Goal: Information Seeking & Learning: Learn about a topic

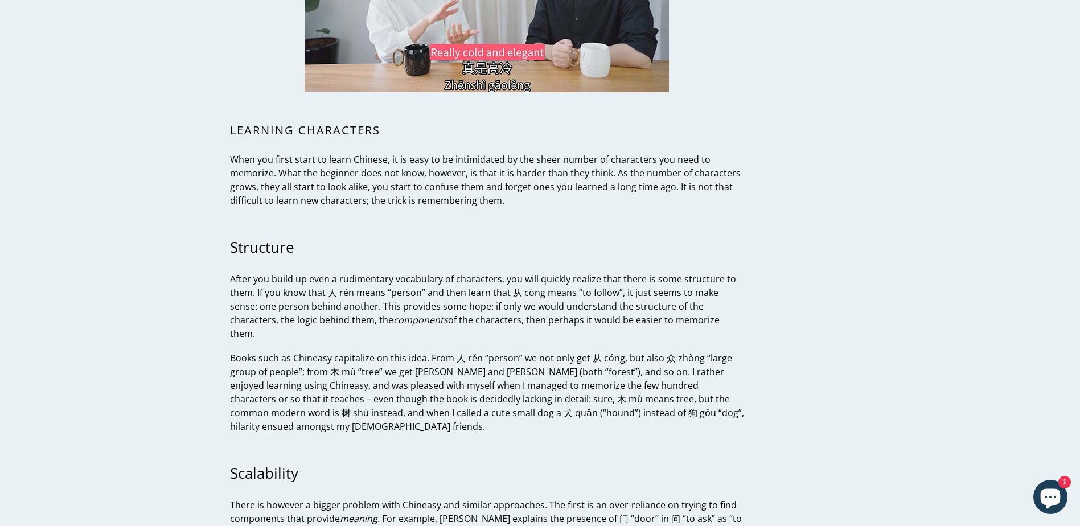
scroll to position [3131, 0]
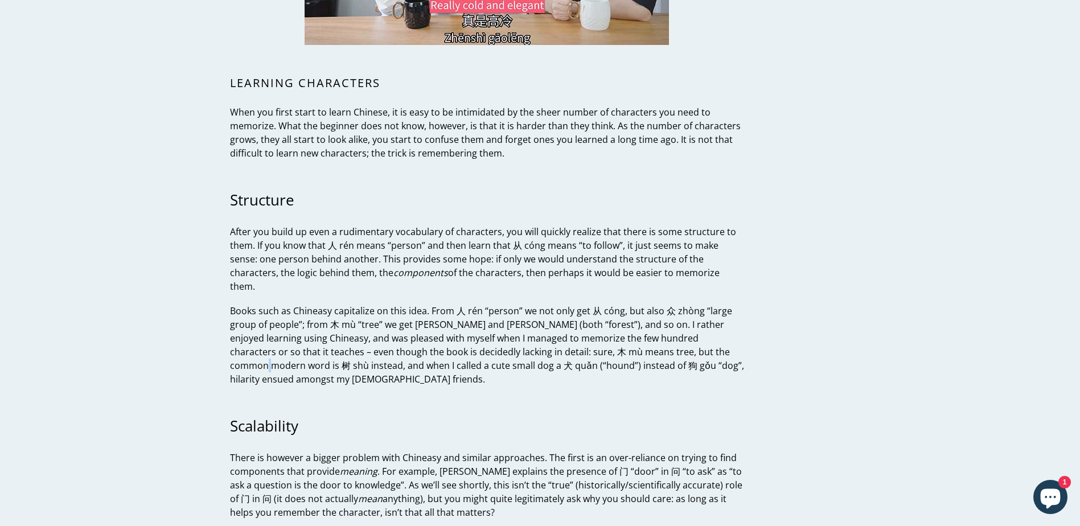
drag, startPoint x: 696, startPoint y: 340, endPoint x: 704, endPoint y: 342, distance: 8.1
click at [704, 342] on p "Books such as Chineasy capitalize on this idea. From 人 rén “person” we not only…" at bounding box center [487, 345] width 514 height 82
copy p "树"
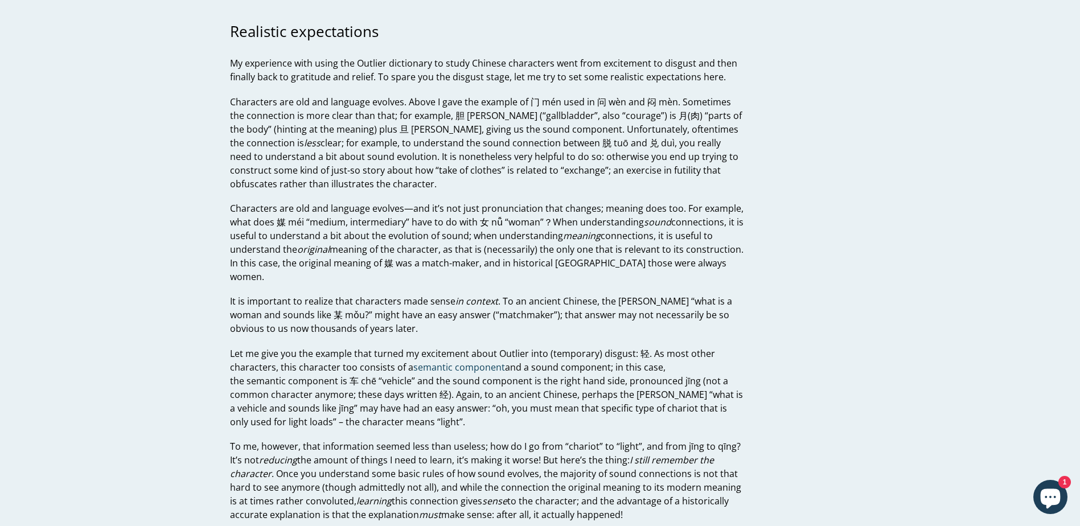
scroll to position [4383, 0]
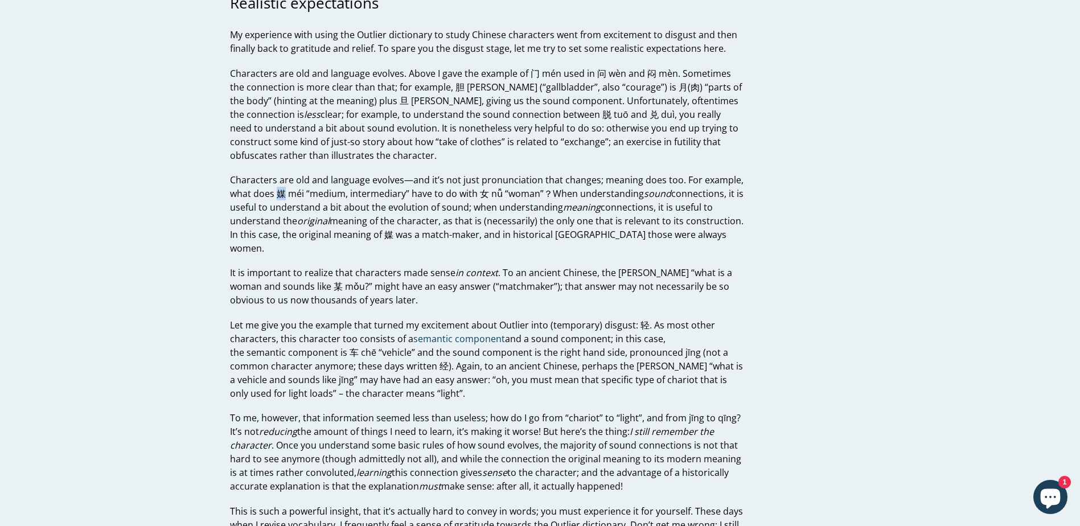
click at [283, 180] on p "Characters are old and language evolves—and it’s not just pronunciation that ch…" at bounding box center [487, 214] width 514 height 82
copy p "媒"
drag, startPoint x: 634, startPoint y: 295, endPoint x: 643, endPoint y: 295, distance: 9.1
click at [643, 318] on p "Let me give you the example that turned my excitement about Outlier into (tempo…" at bounding box center [487, 359] width 514 height 82
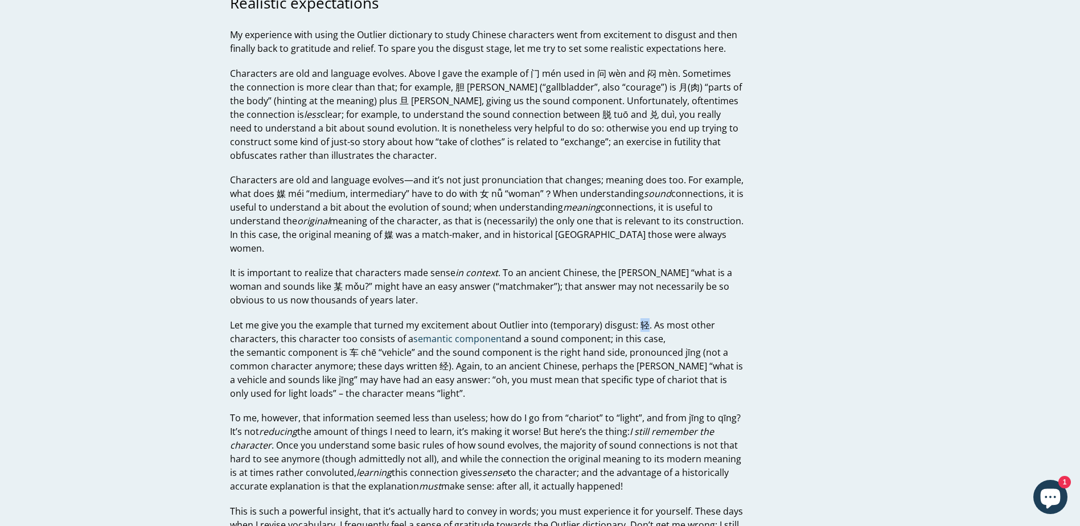
copy p "轻"
click at [436, 341] on p "Let me give you the example that turned my excitement about Outlier into (tempo…" at bounding box center [487, 359] width 514 height 82
copy p "经"
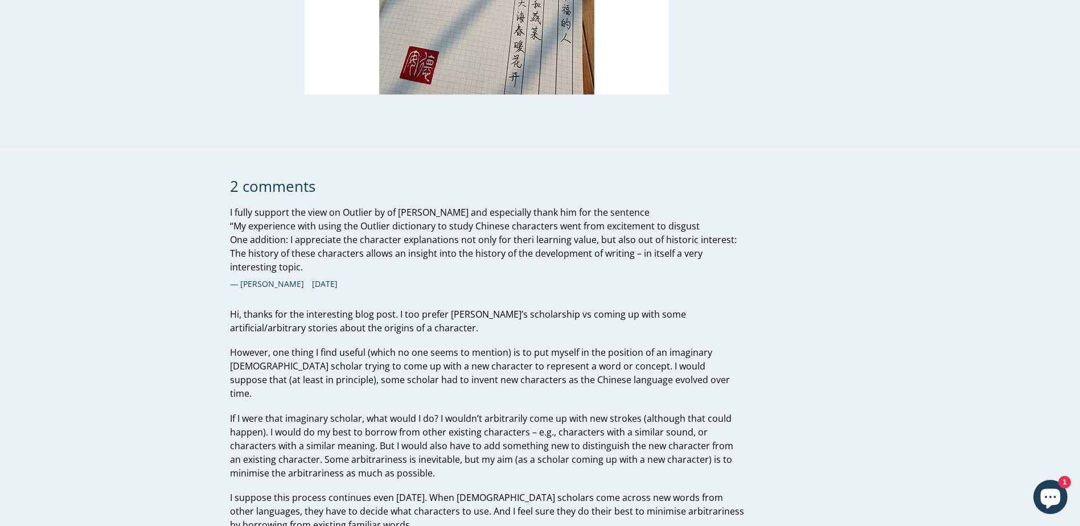
scroll to position [6034, 0]
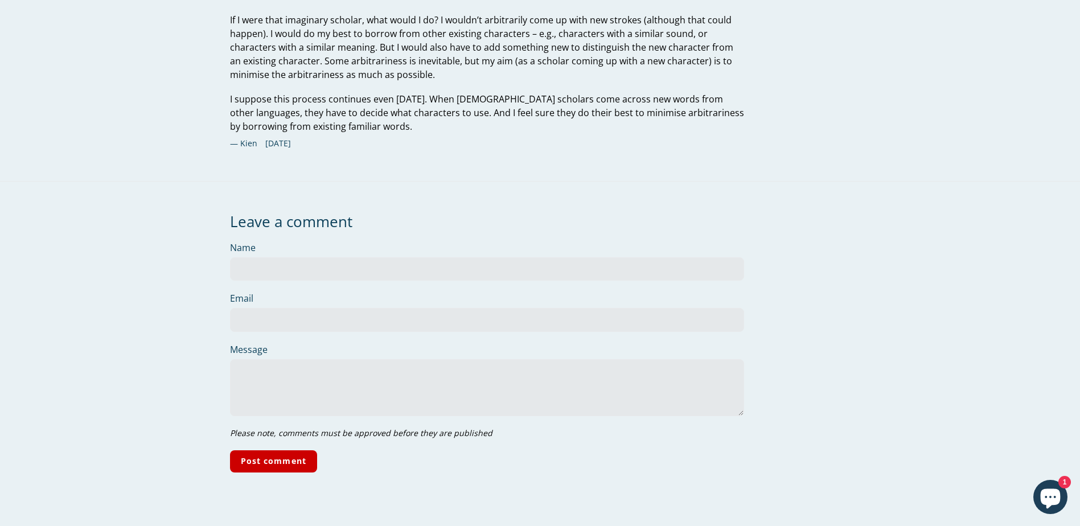
click at [536, 136] on div "Kien June 17, 2021" at bounding box center [487, 143] width 514 height 14
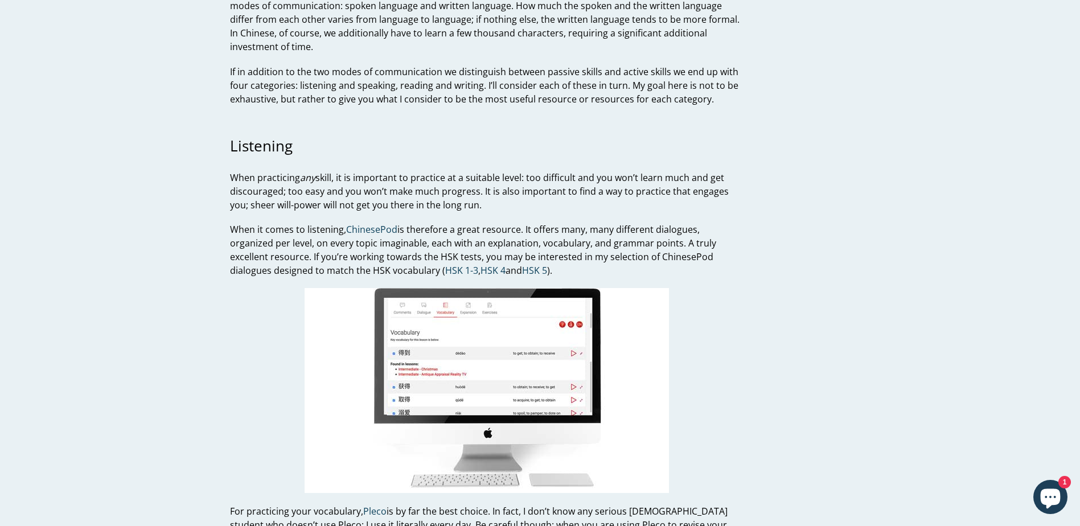
scroll to position [0, 0]
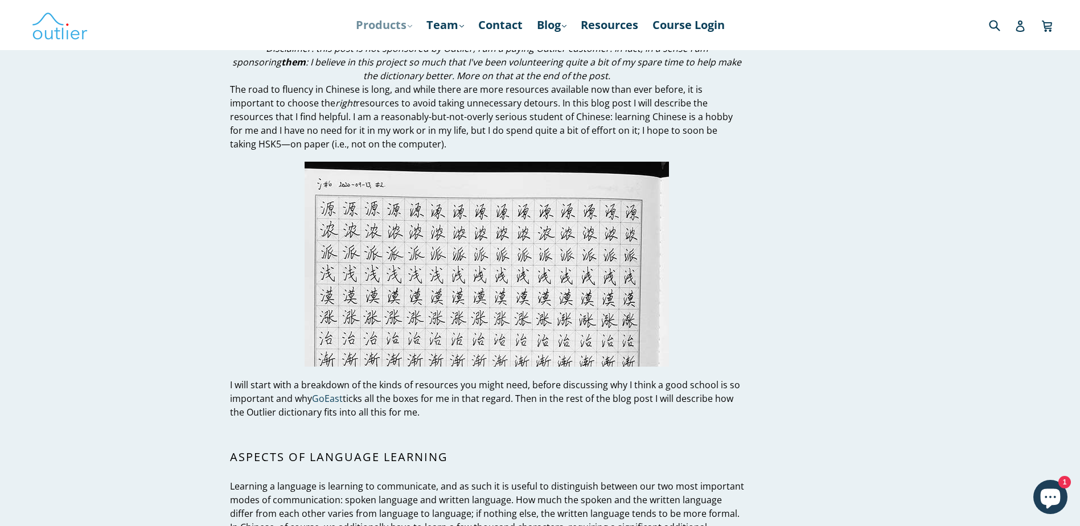
click at [408, 24] on icon ".cls-1{fill:#231f20}" at bounding box center [410, 26] width 5 height 5
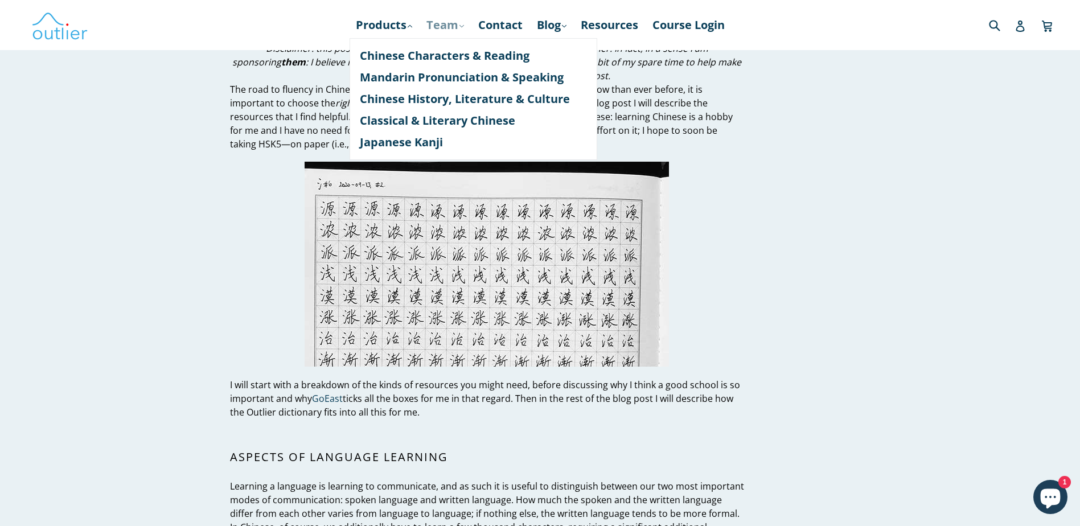
click at [442, 21] on link "Team .cls-1{fill:#231f20} expand" at bounding box center [445, 25] width 49 height 20
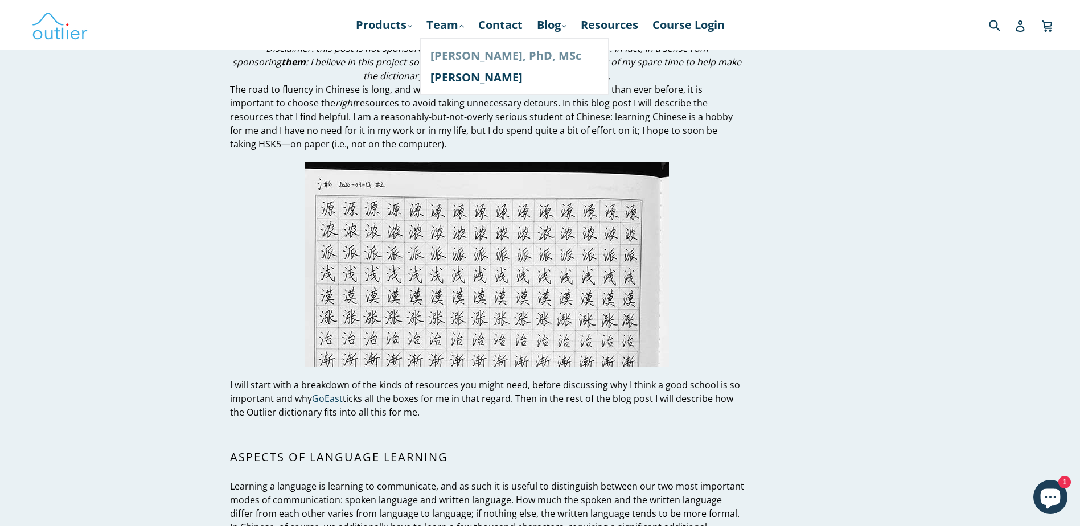
click at [450, 52] on link "[PERSON_NAME], PhD, MSc" at bounding box center [514, 56] width 168 height 22
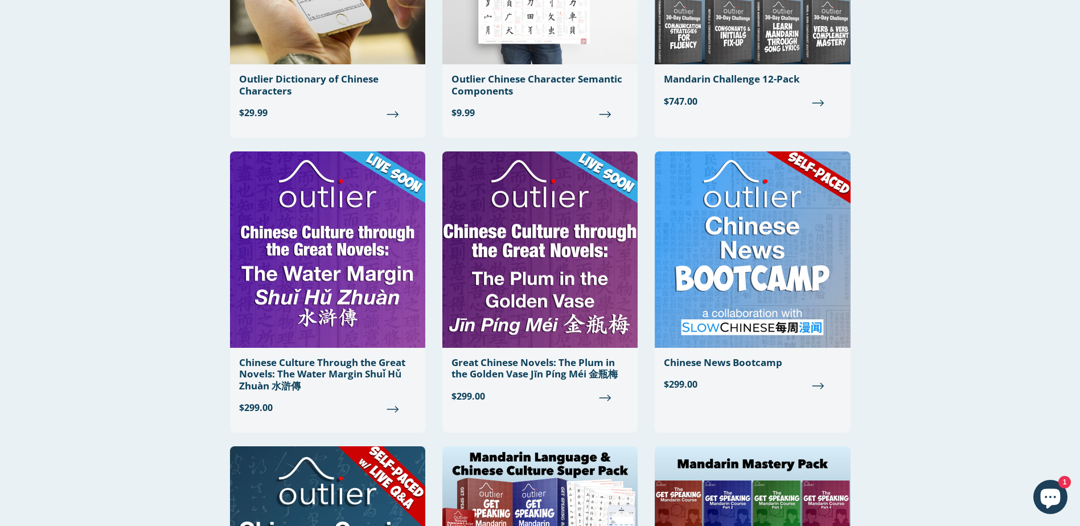
scroll to position [569, 0]
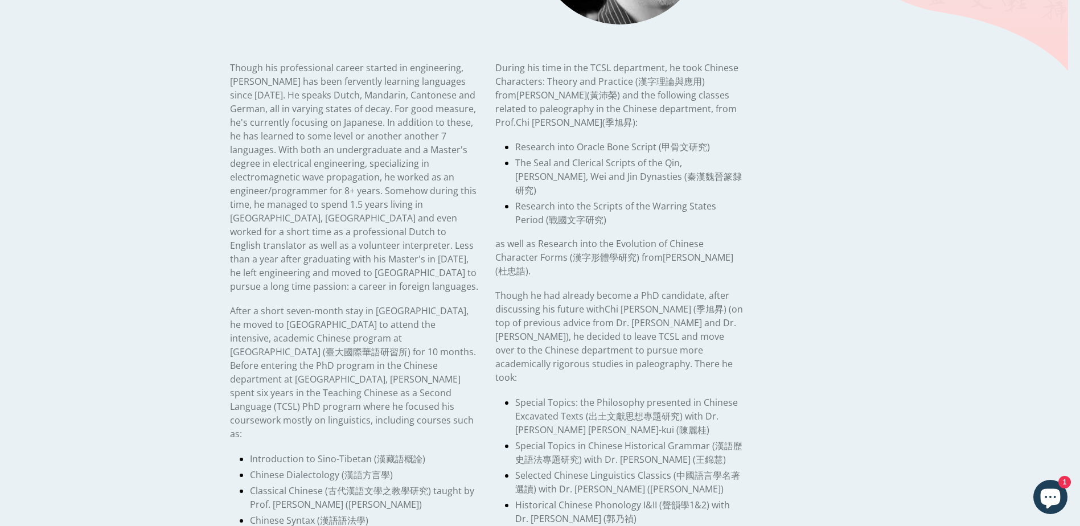
scroll to position [228, 0]
